Goal: Task Accomplishment & Management: Manage account settings

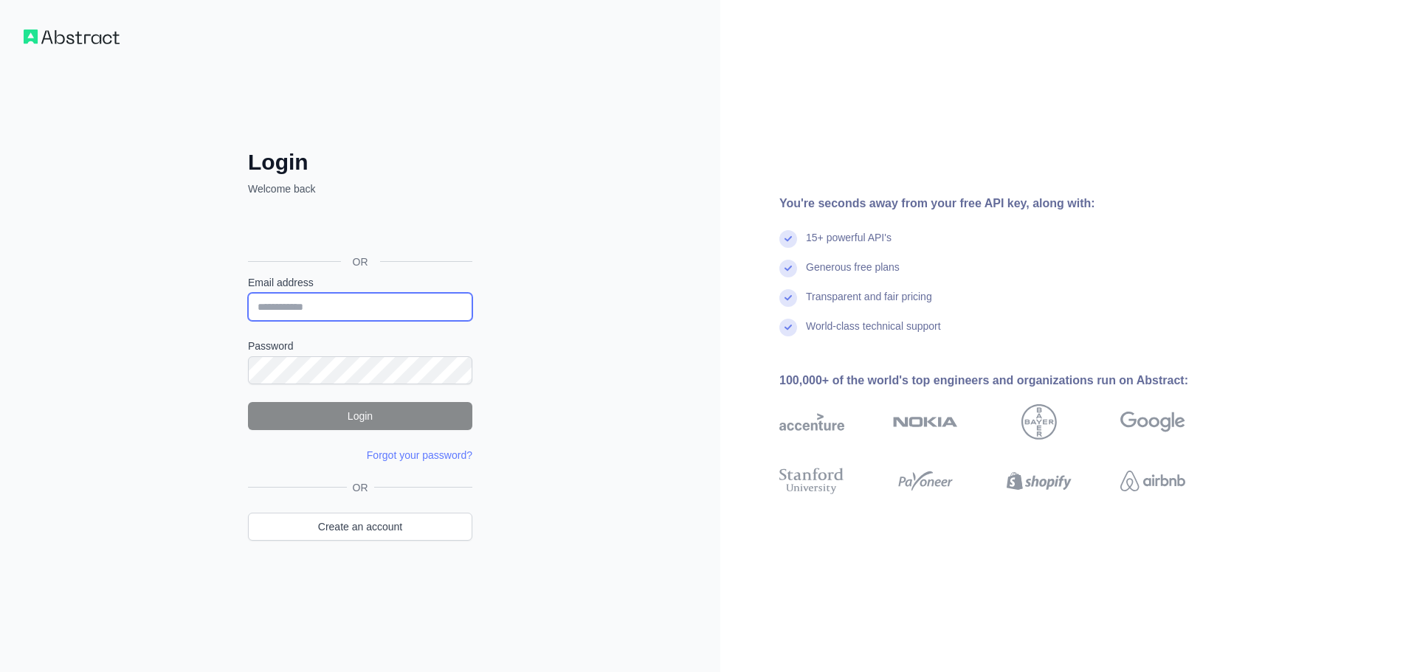
type input "**********"
click at [378, 421] on button "Login" at bounding box center [360, 416] width 224 height 28
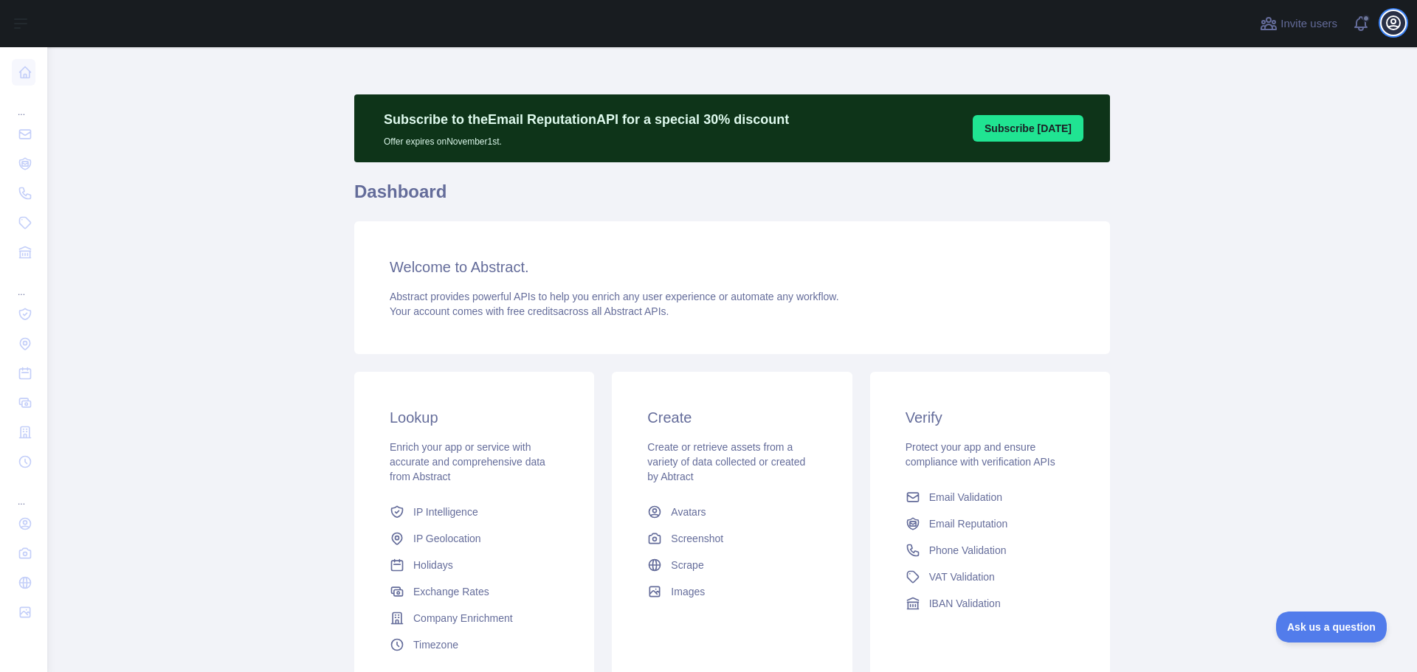
click at [1393, 24] on icon "button" at bounding box center [1393, 22] width 13 height 13
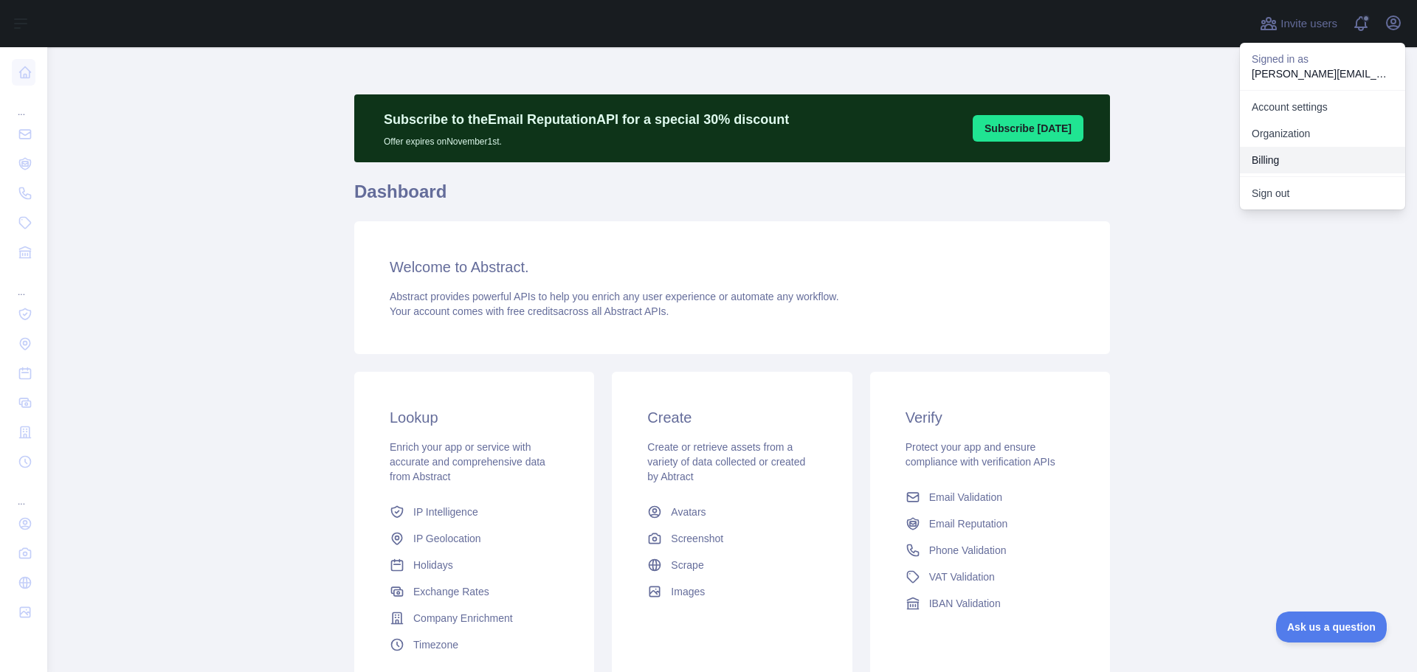
click at [1289, 156] on button "Billing" at bounding box center [1322, 160] width 165 height 27
